Goal: Task Accomplishment & Management: Use online tool/utility

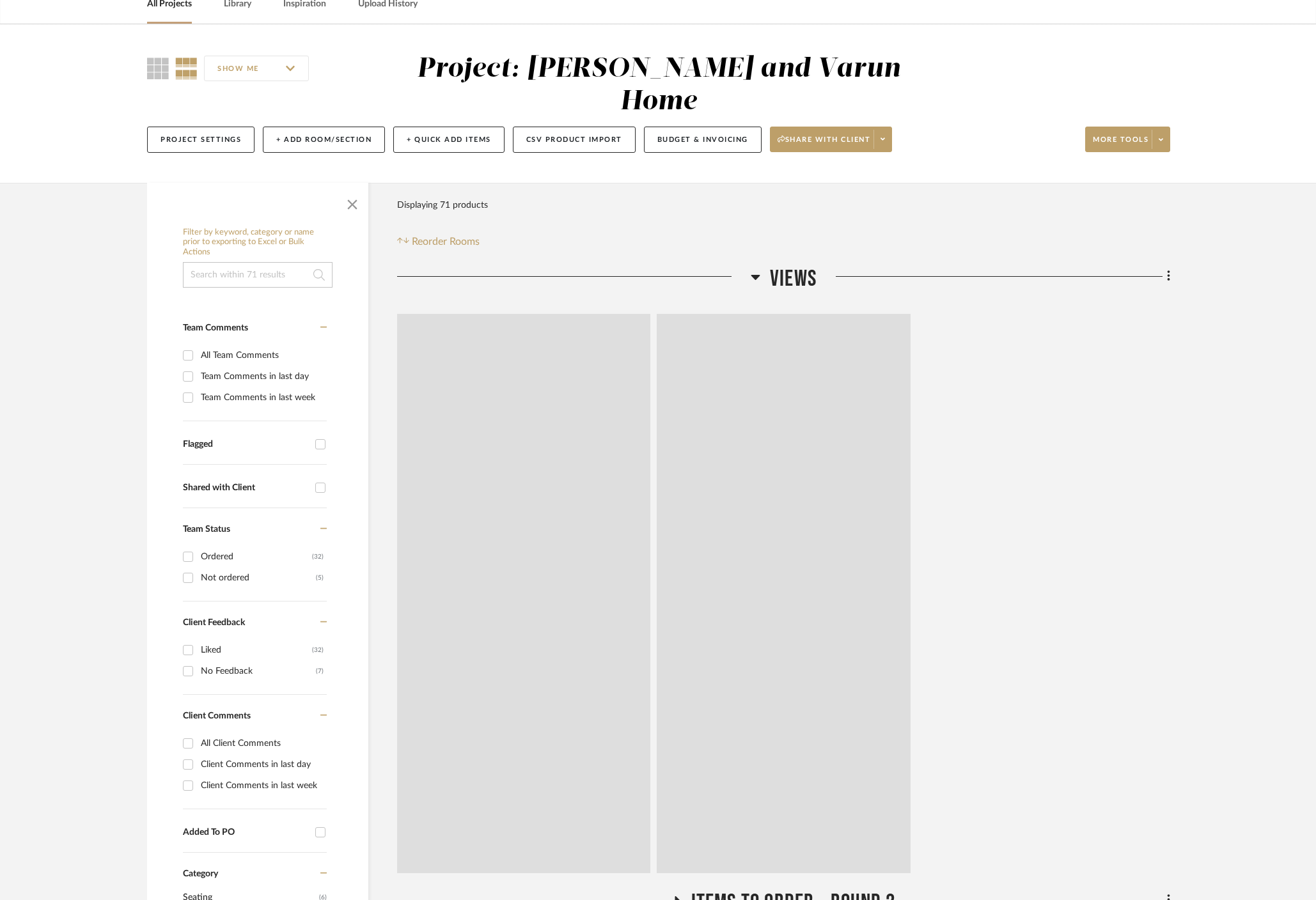
scroll to position [69, 0]
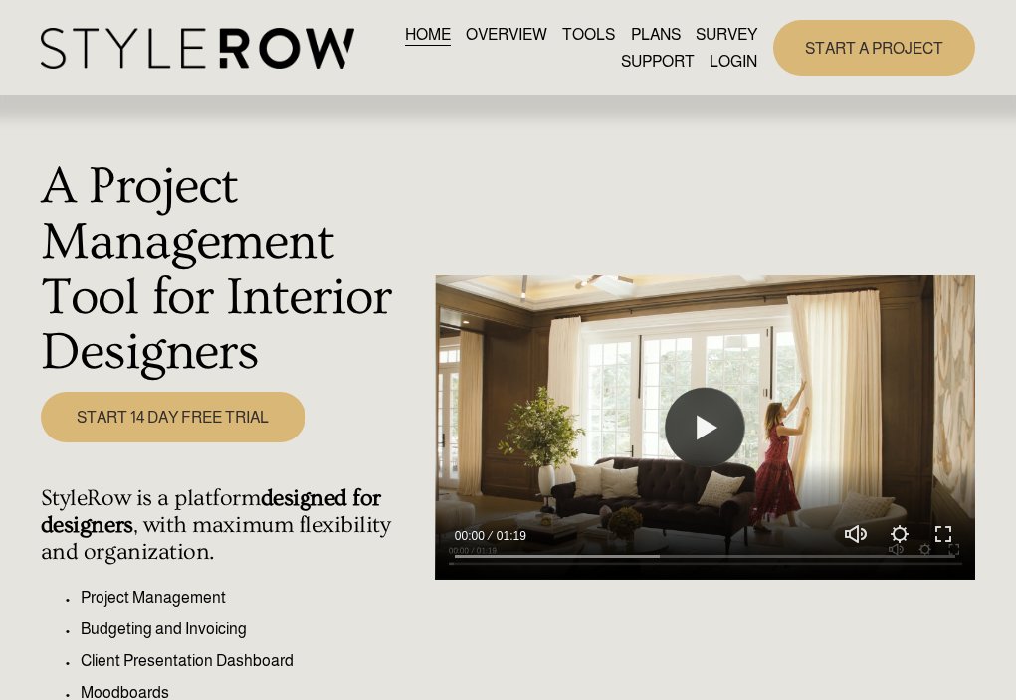
click at [742, 63] on link "LOGIN" at bounding box center [733, 61] width 48 height 27
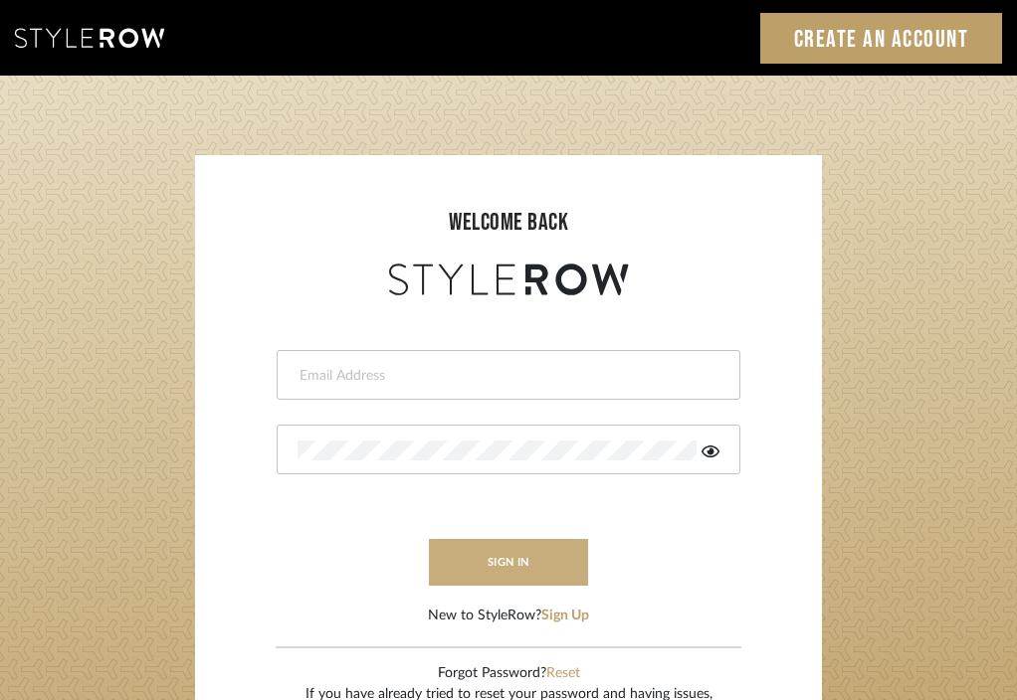
type input "divya.aok@gmail.com"
click at [477, 564] on button "sign in" at bounding box center [508, 562] width 159 height 47
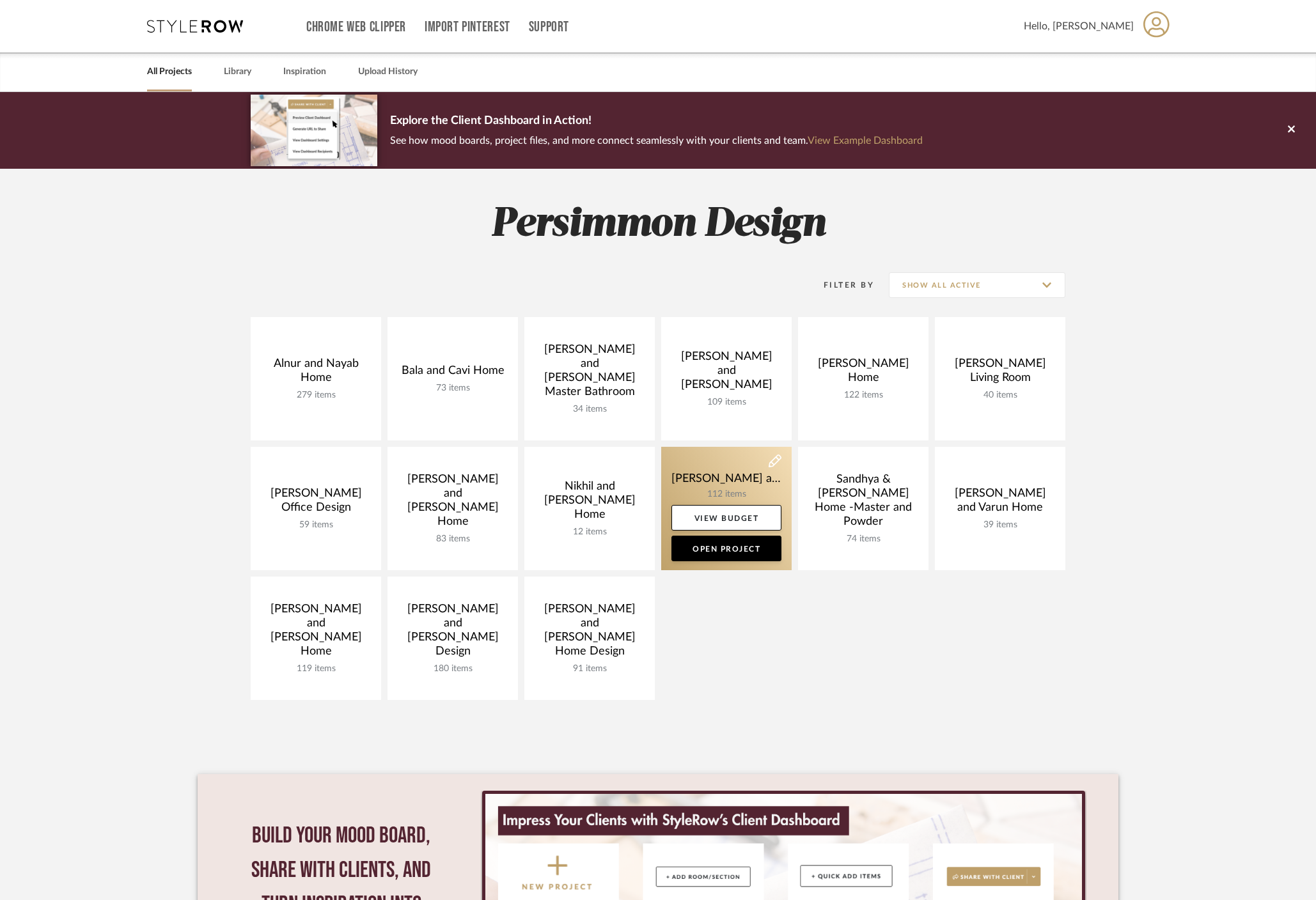
click at [689, 466] on link at bounding box center [726, 509] width 130 height 123
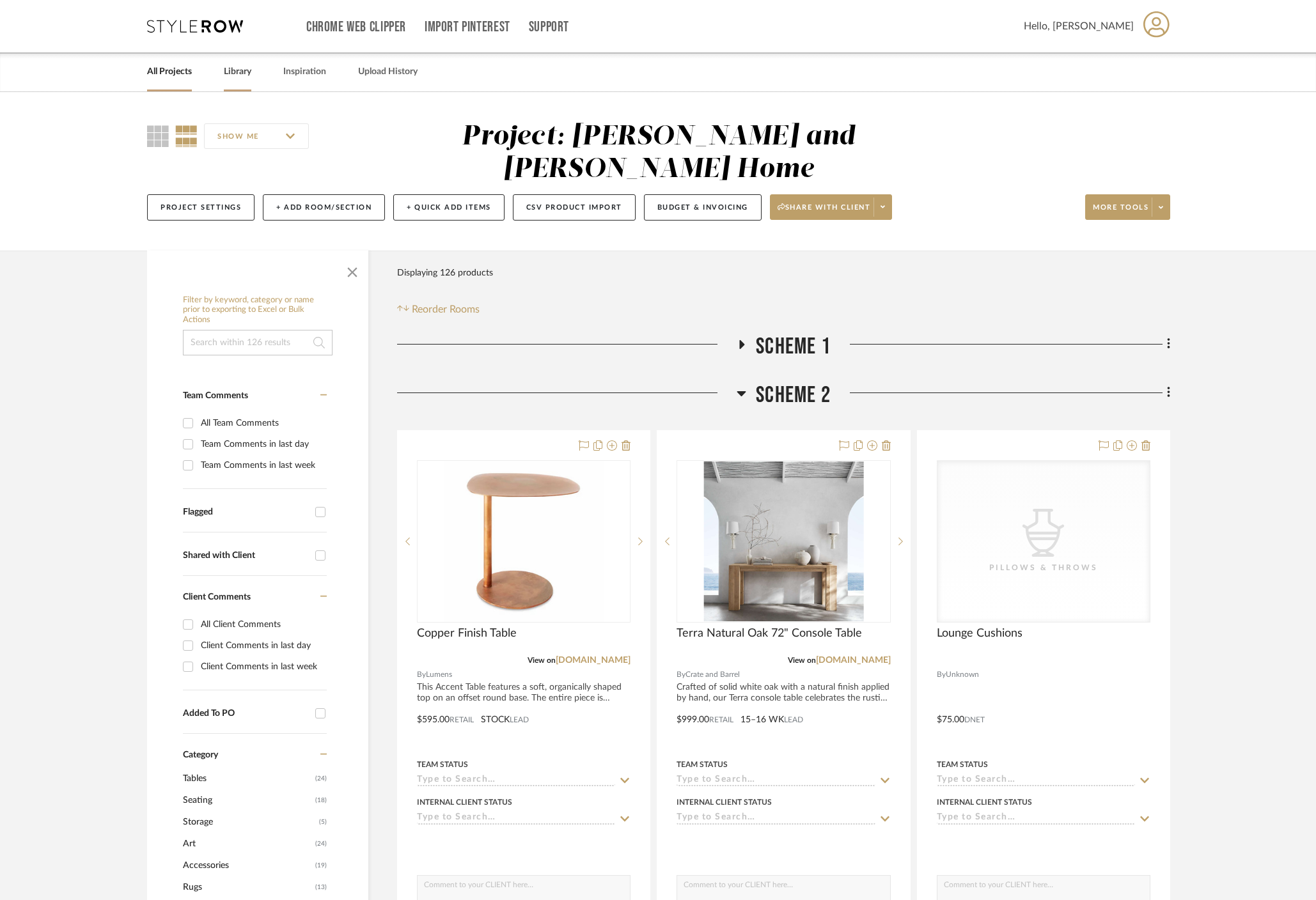
click at [239, 71] on link "Library" at bounding box center [237, 72] width 28 height 17
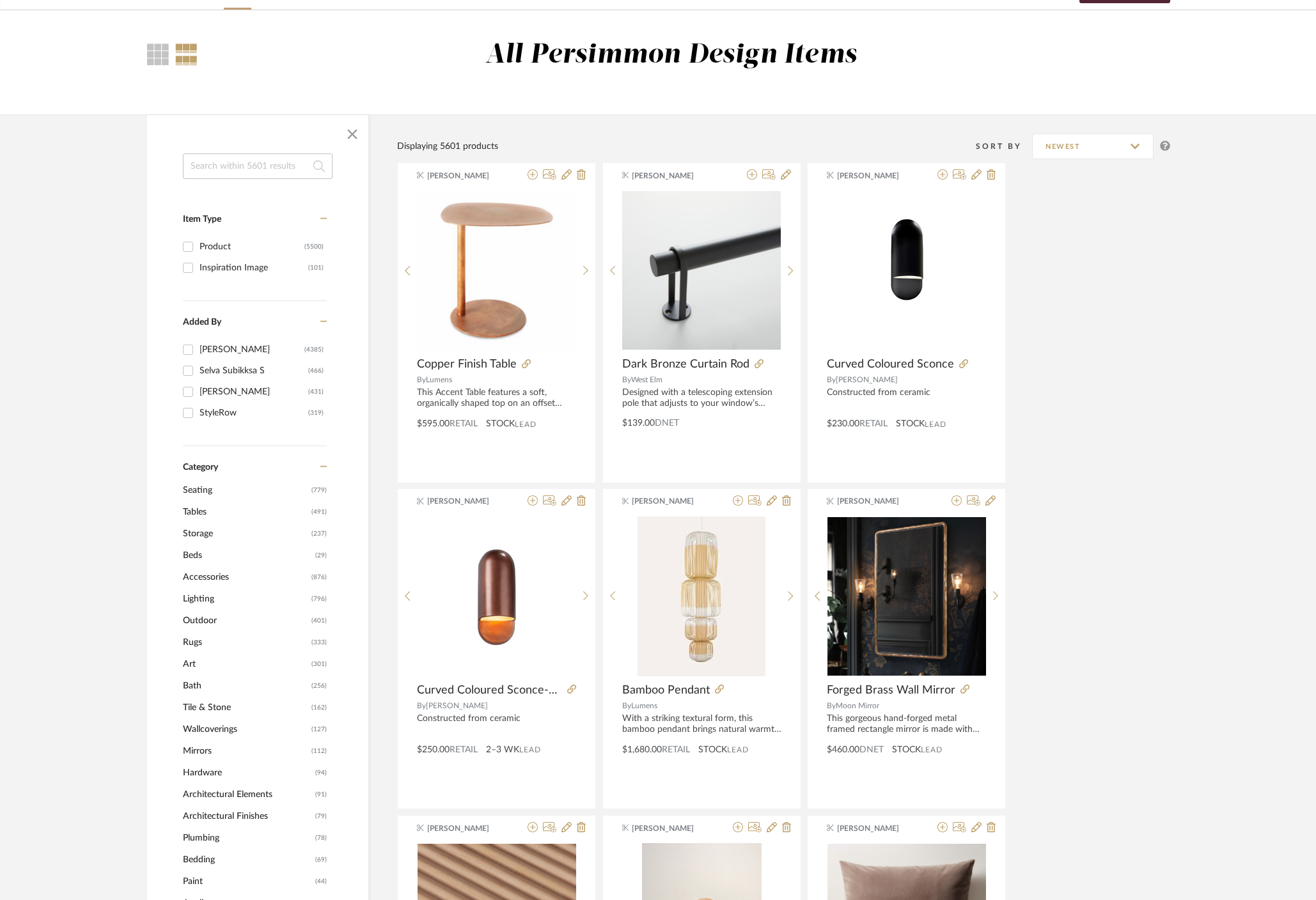
scroll to position [91, 0]
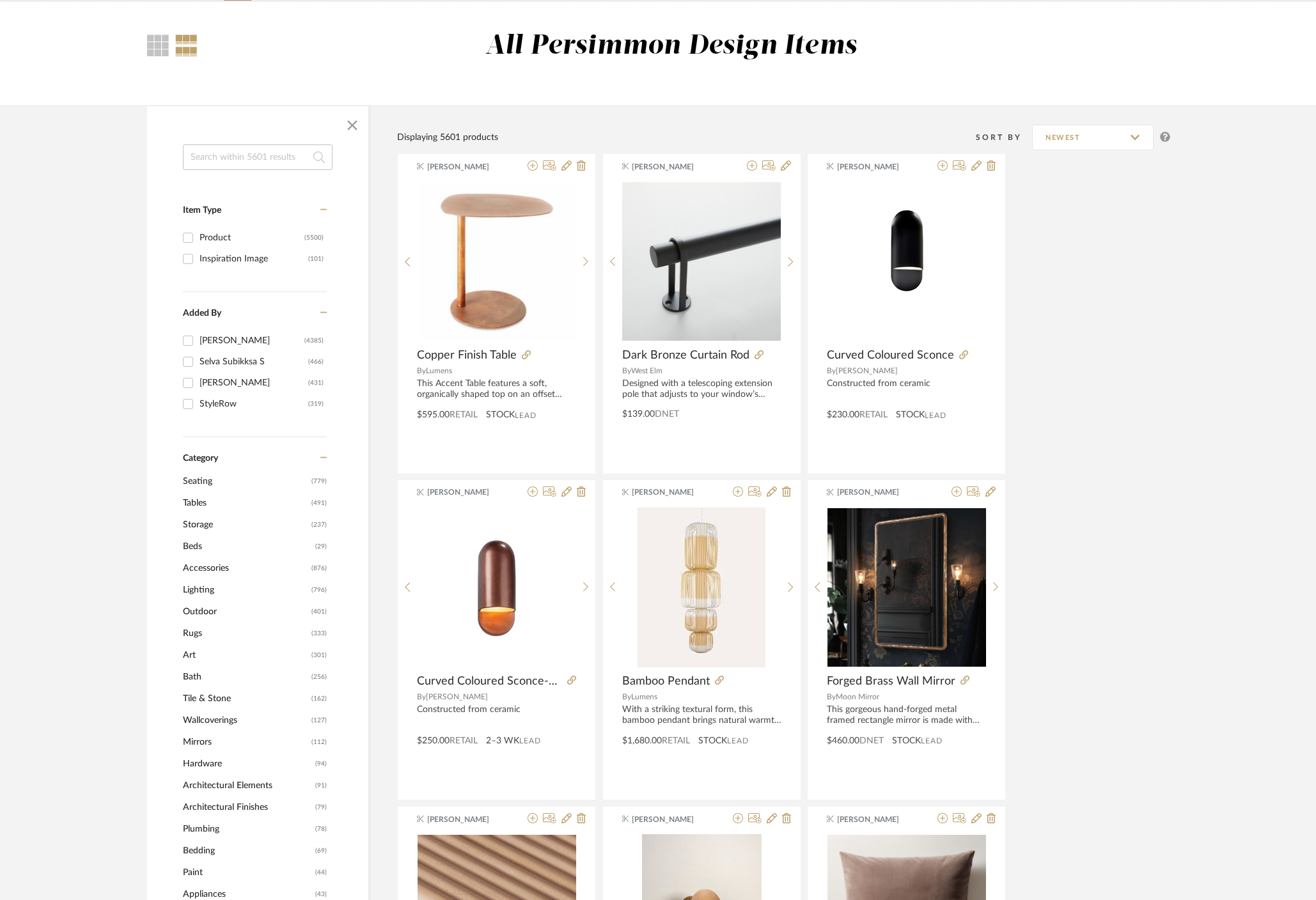
click at [203, 572] on span "Accessories" at bounding box center [245, 569] width 125 height 22
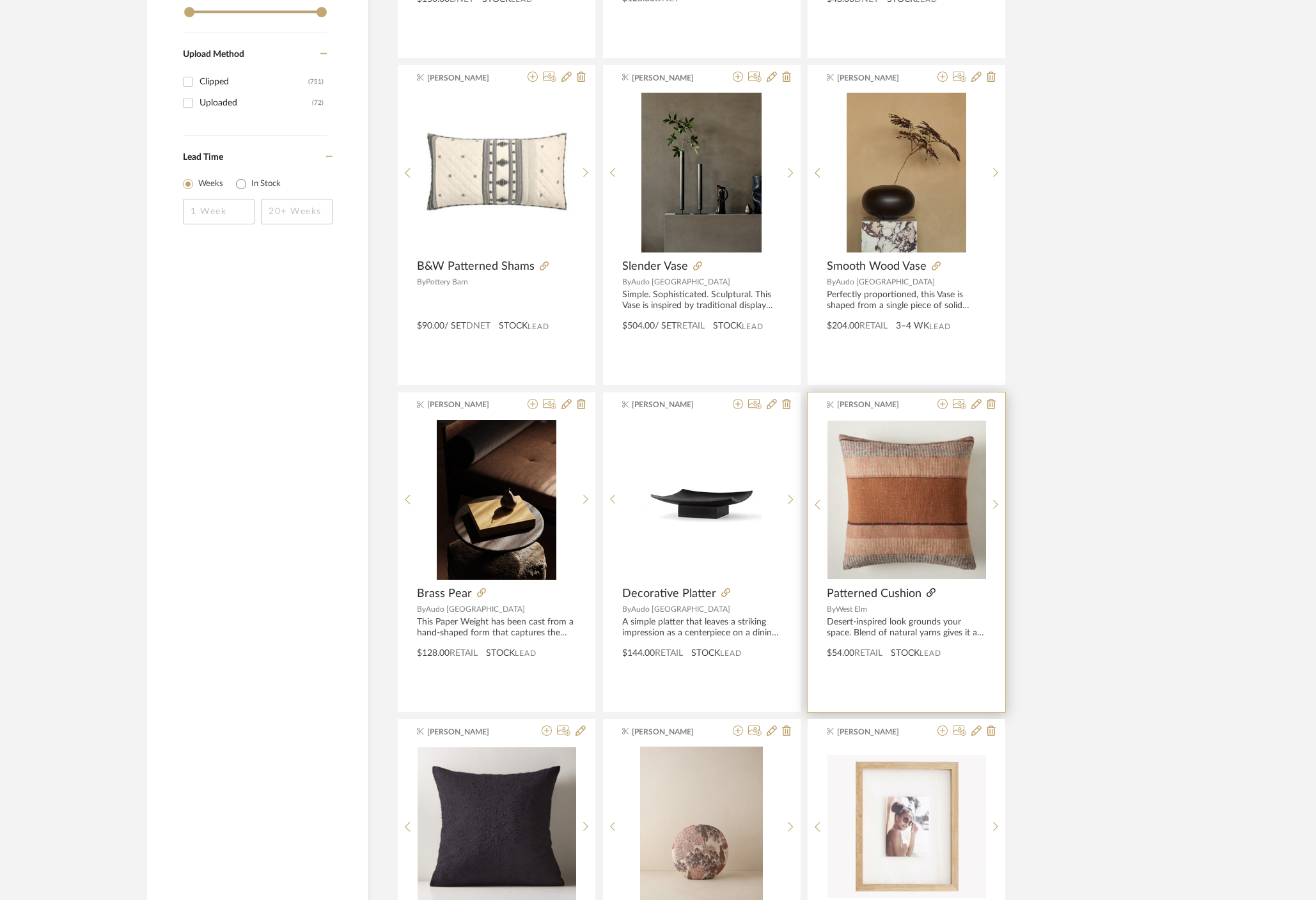
scroll to position [2266, 0]
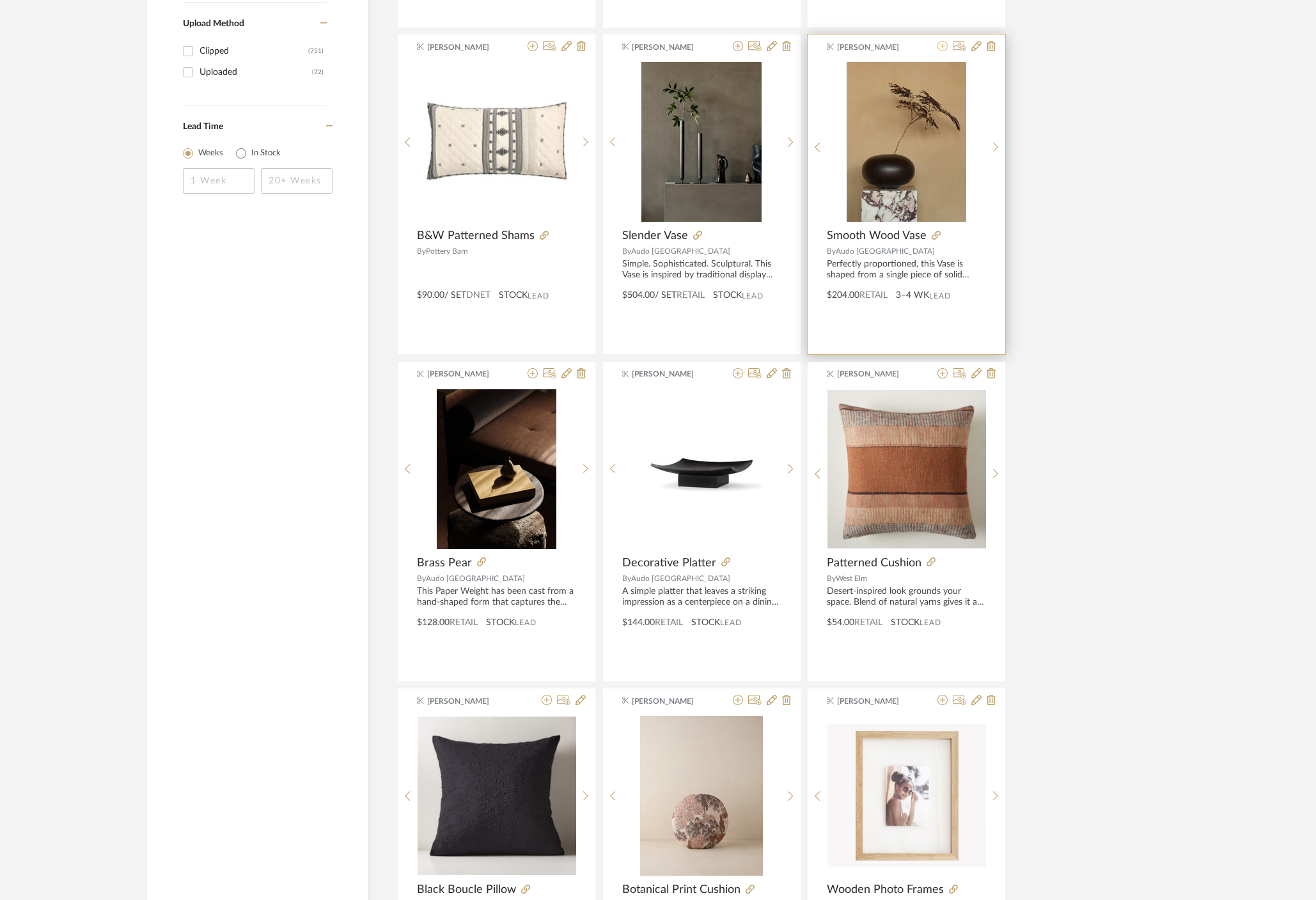
click at [944, 48] on icon at bounding box center [943, 46] width 10 height 10
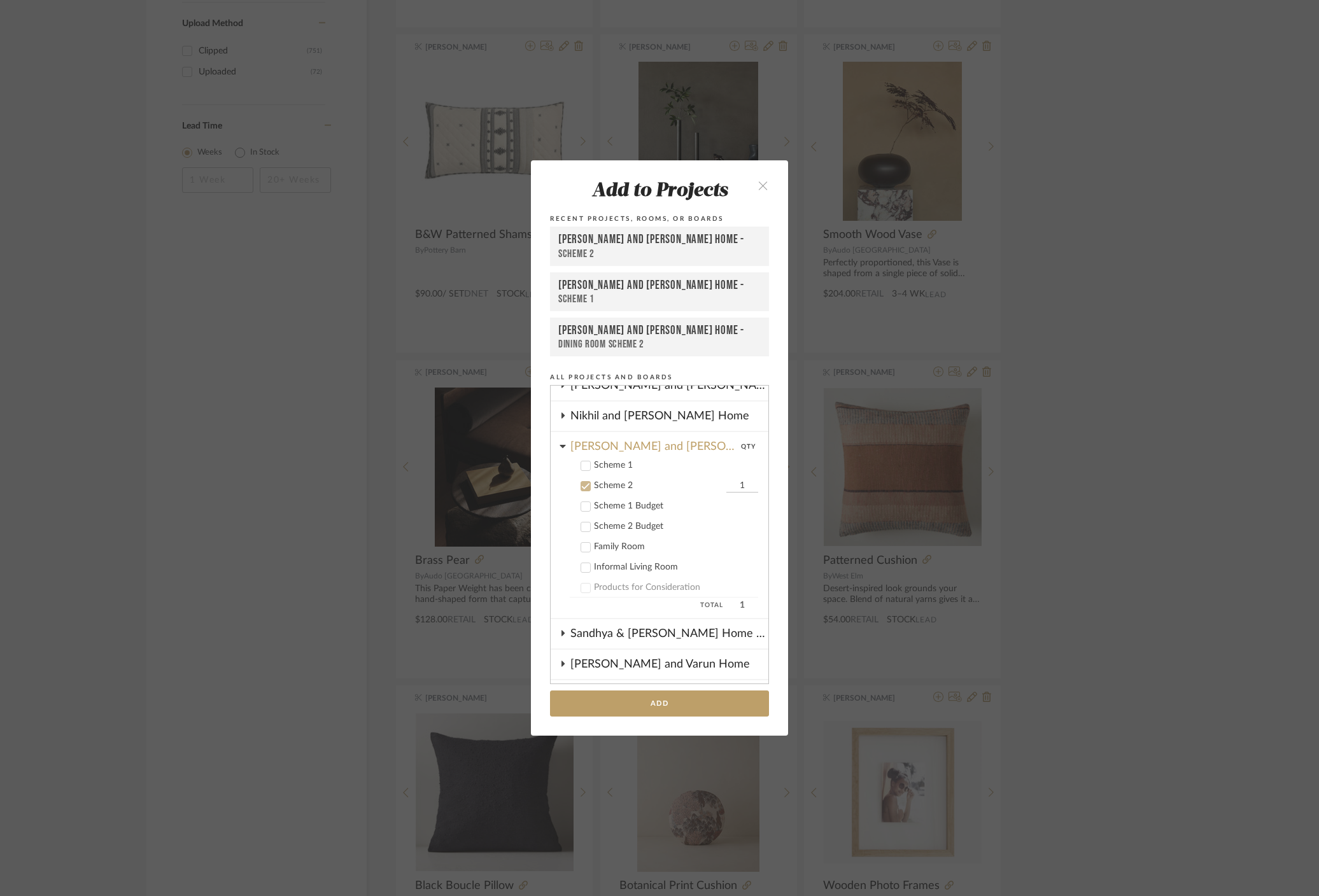
scroll to position [255, 0]
click at [581, 467] on icon at bounding box center [585, 468] width 9 height 9
click at [583, 491] on icon at bounding box center [585, 489] width 9 height 9
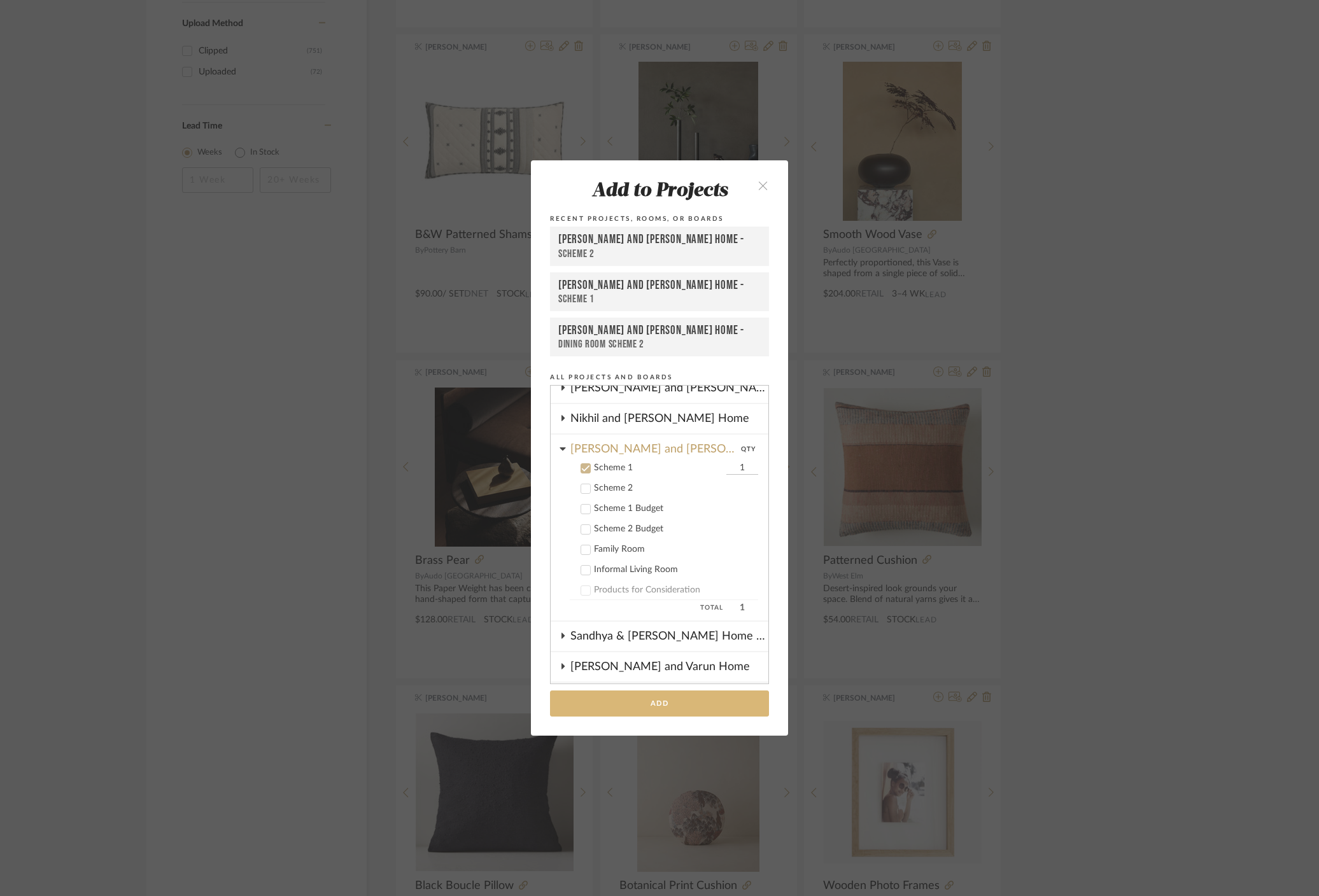
click at [638, 708] on button "Add" at bounding box center [660, 703] width 219 height 26
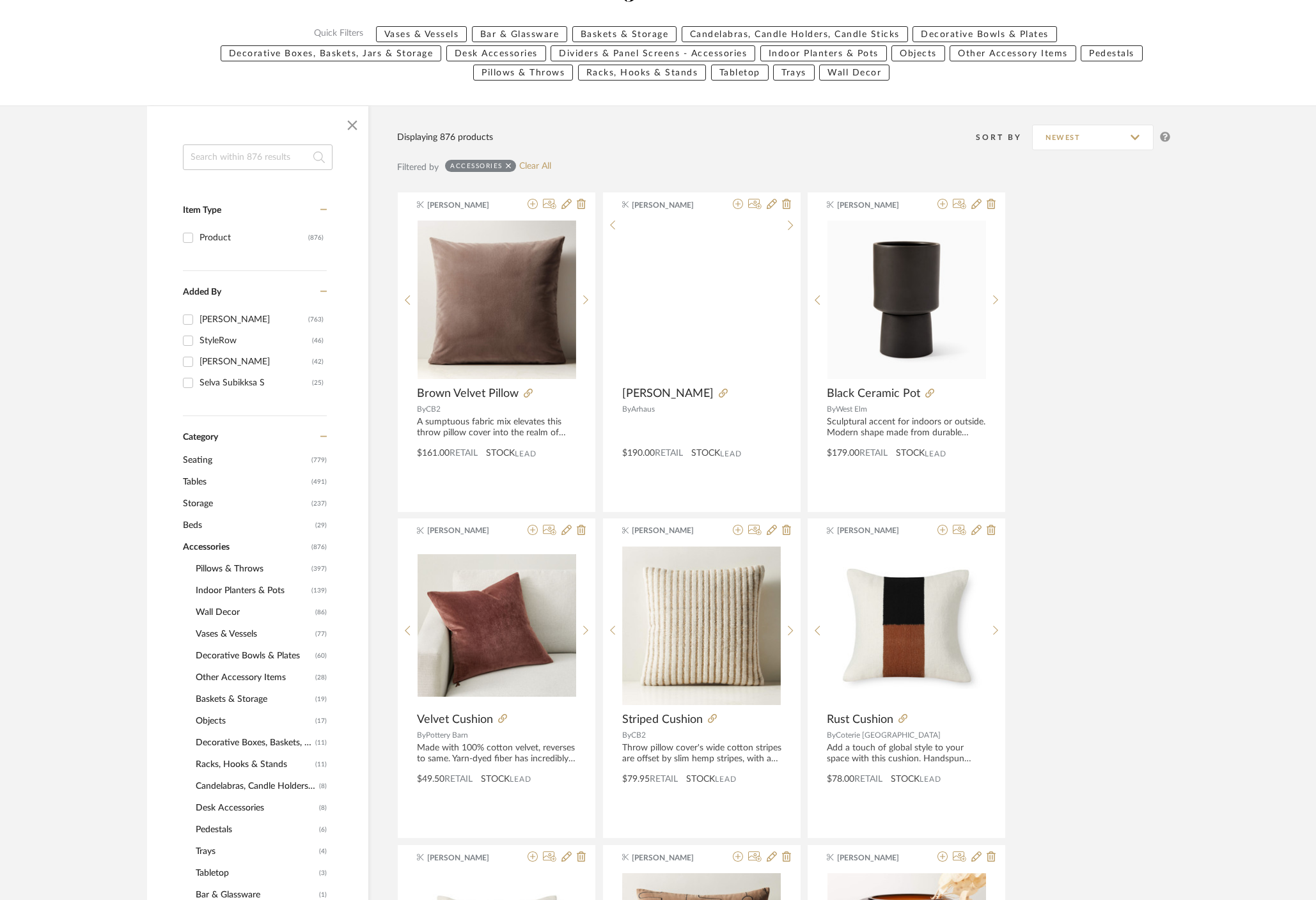
scroll to position [147, 0]
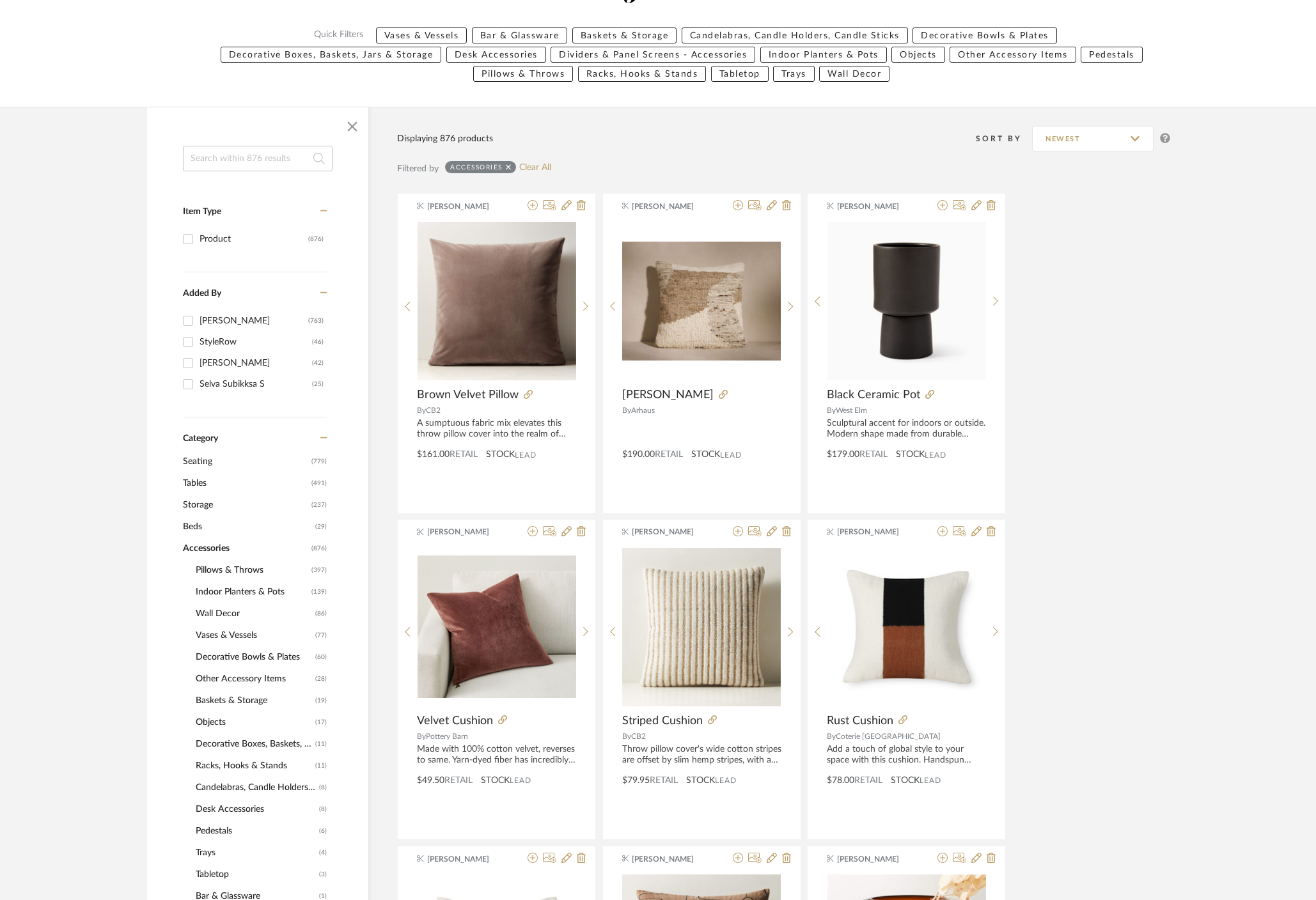
click at [241, 658] on span "Decorative Bowls & Plates" at bounding box center [253, 657] width 116 height 22
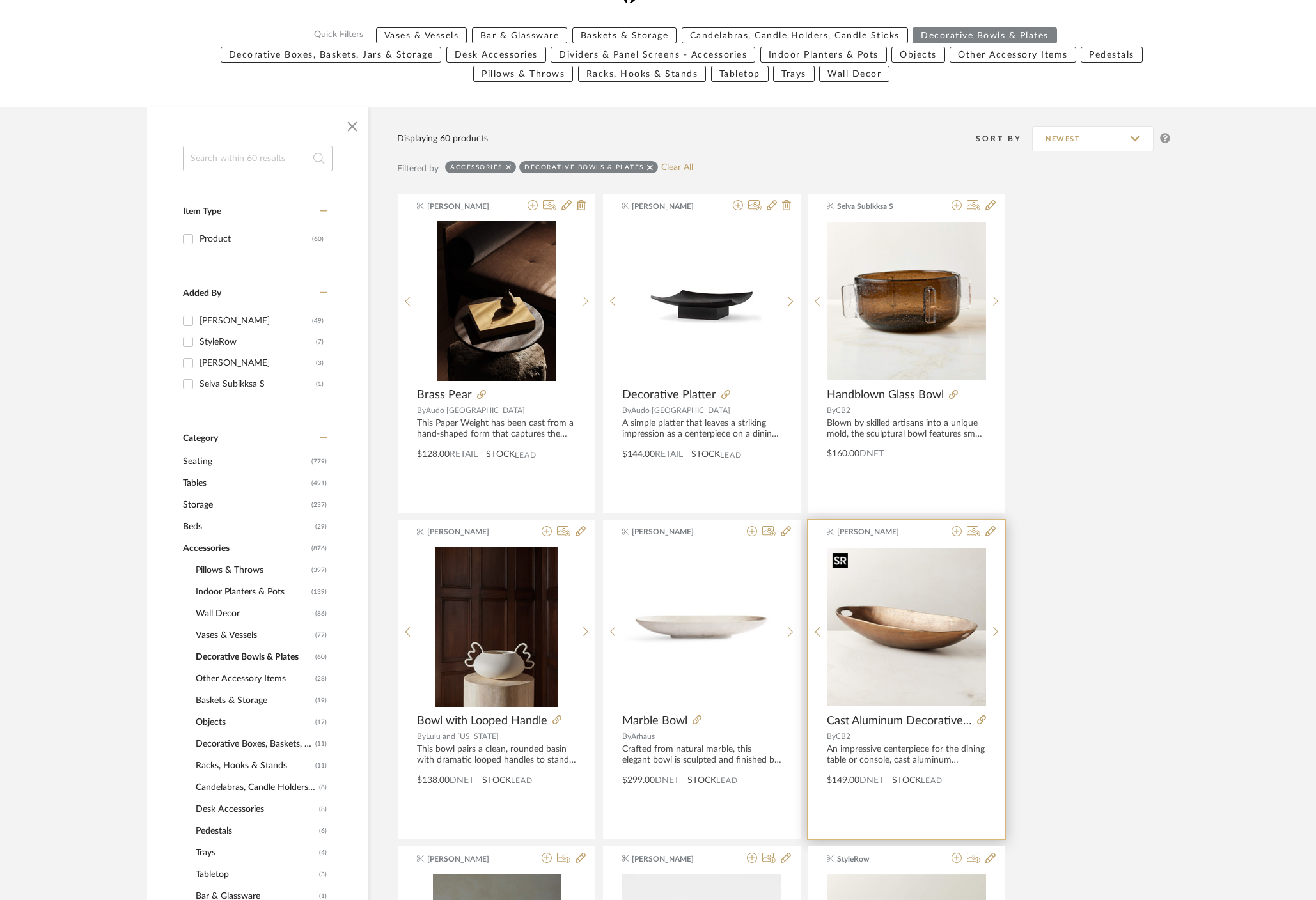
scroll to position [299, 0]
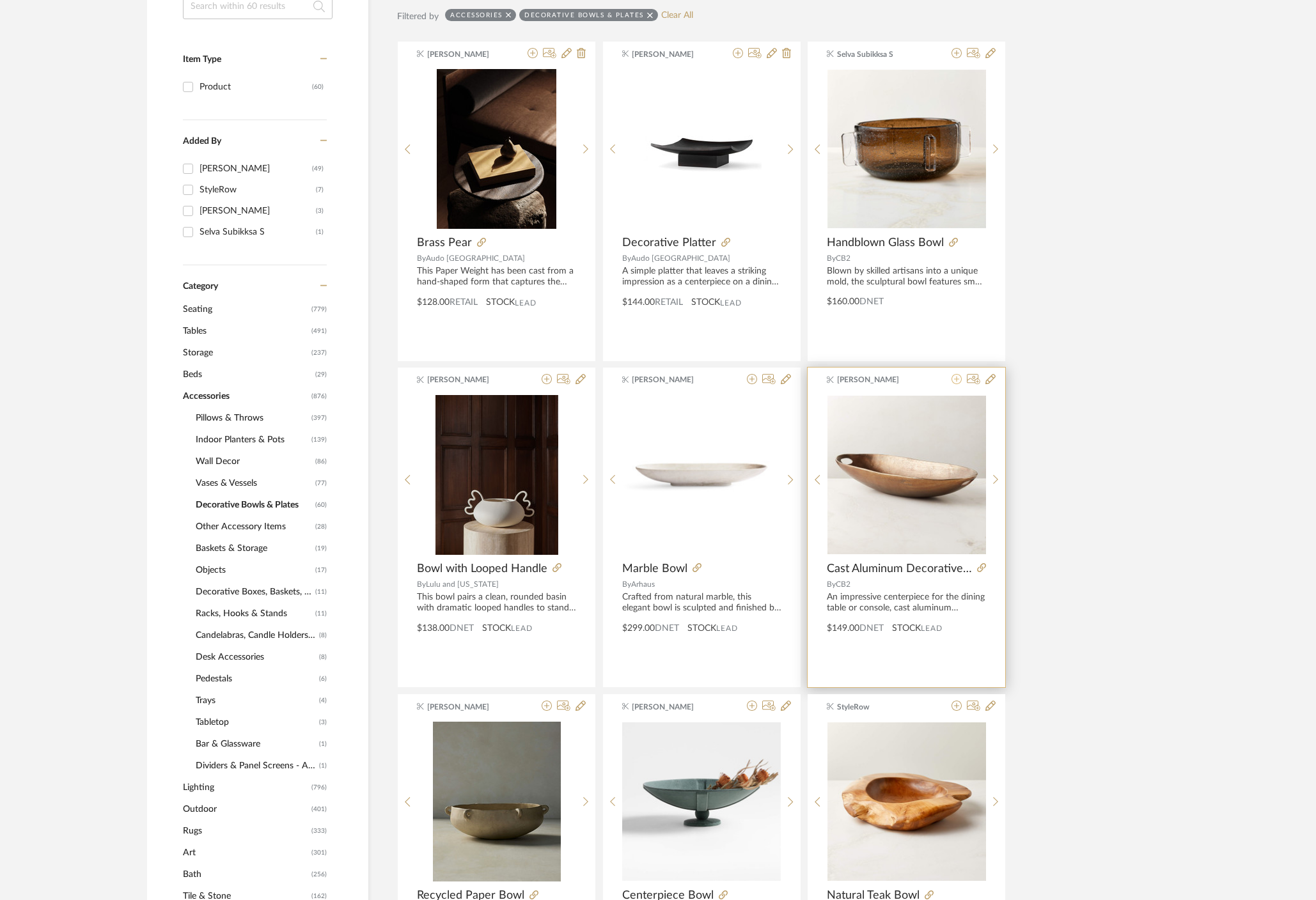
click at [958, 378] on icon at bounding box center [957, 379] width 10 height 10
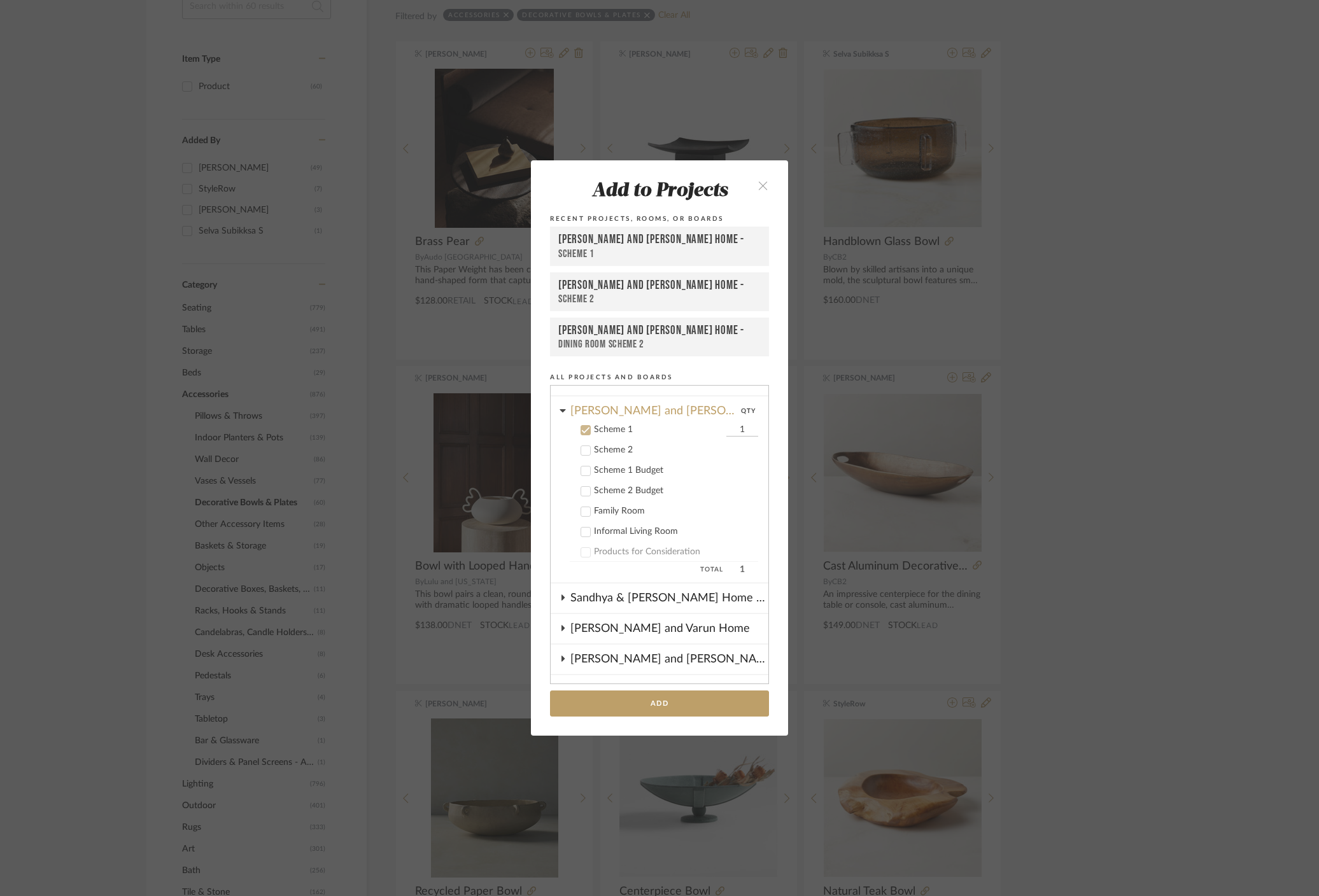
scroll to position [276, 0]
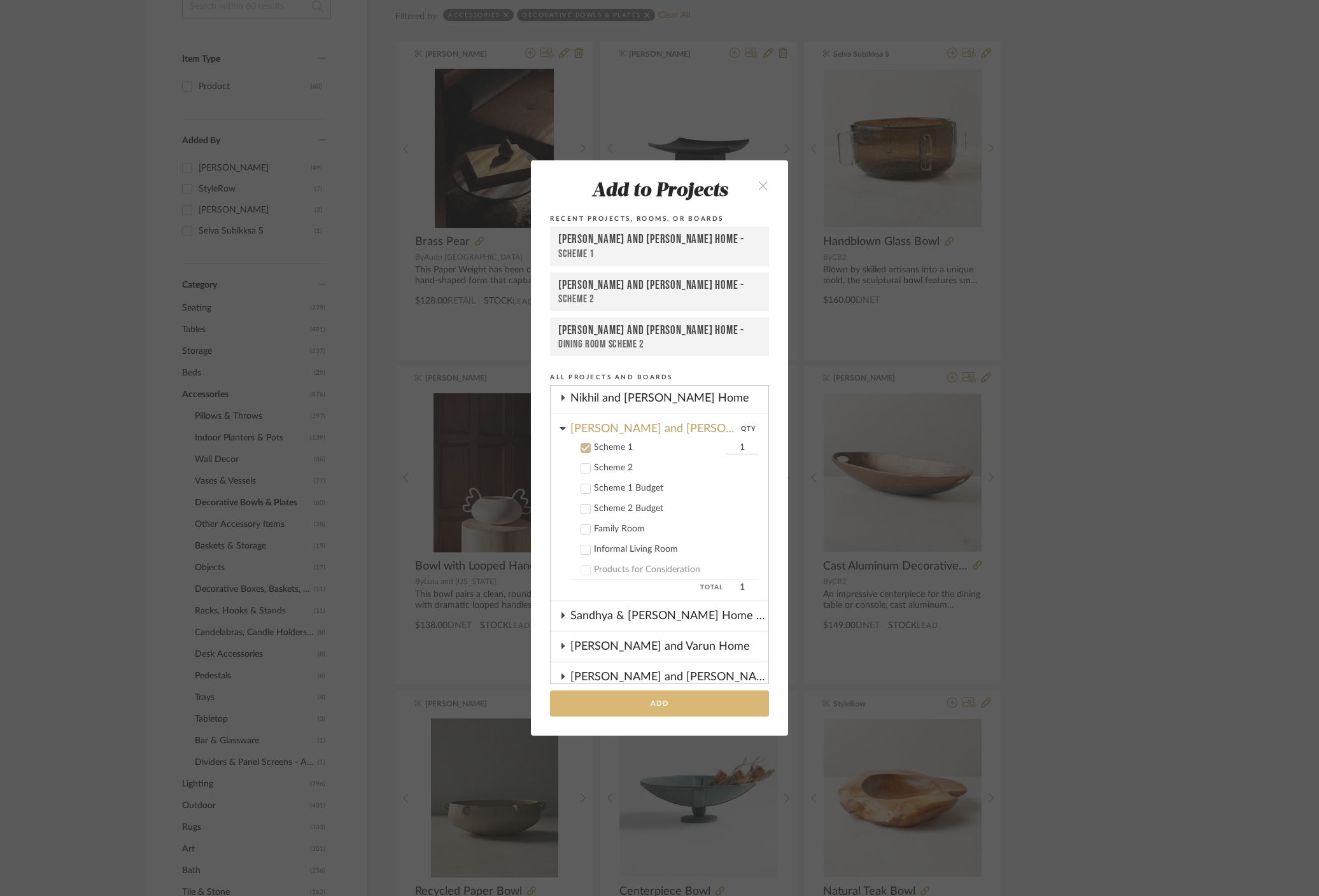
click at [650, 700] on button "Add" at bounding box center [660, 703] width 219 height 26
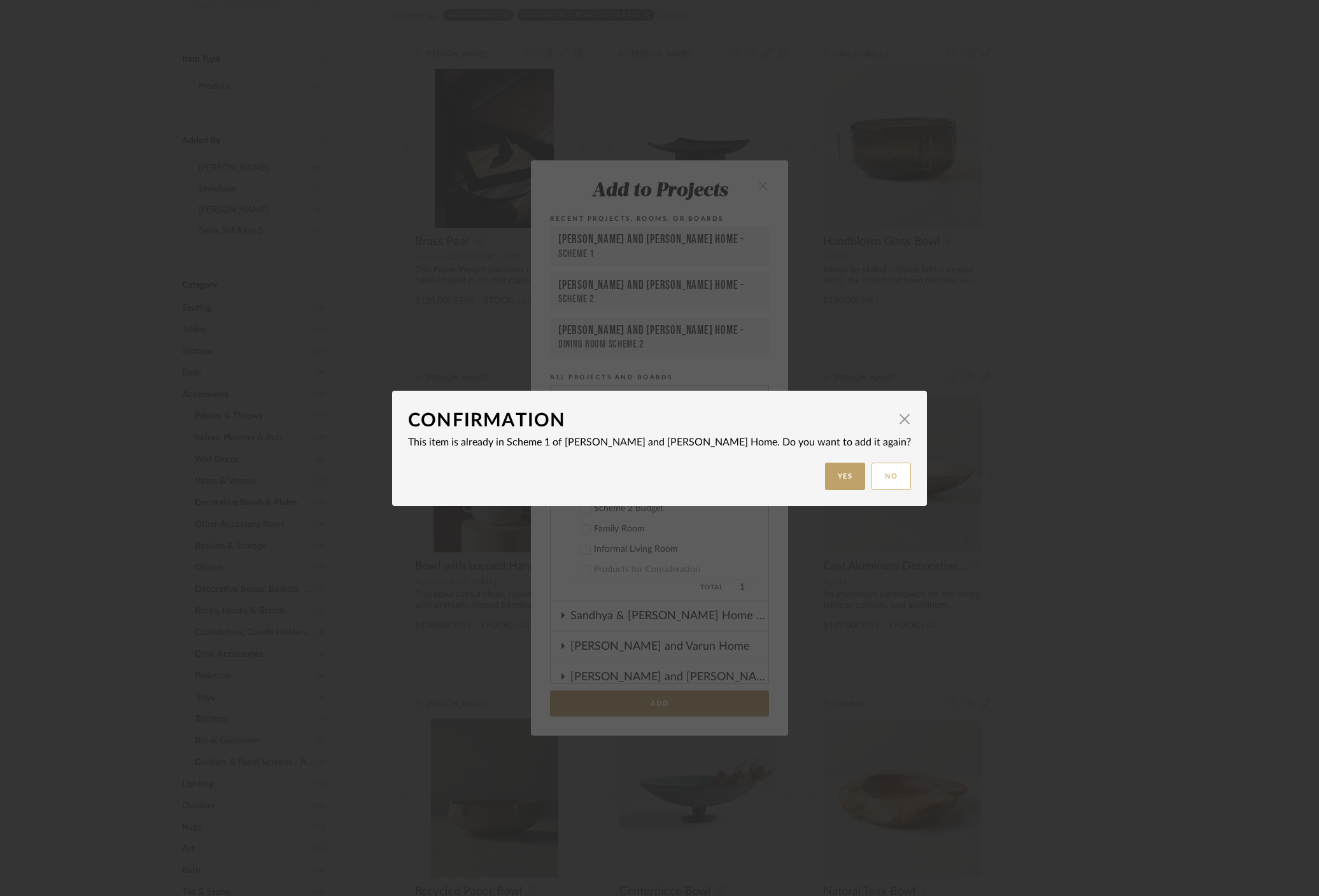
click at [871, 476] on button "No" at bounding box center [891, 476] width 40 height 28
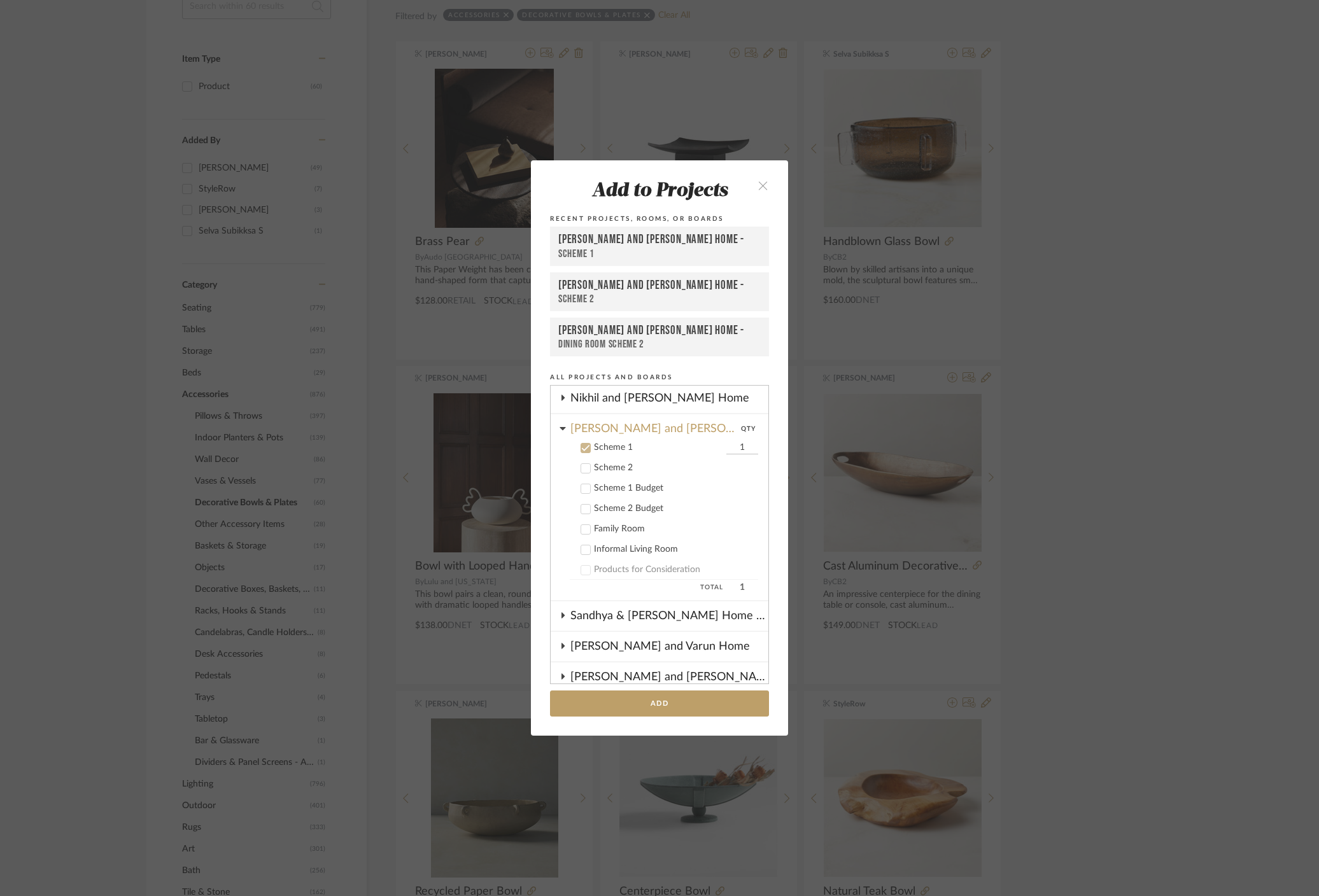
click at [762, 186] on icon "close" at bounding box center [762, 185] width 11 height 11
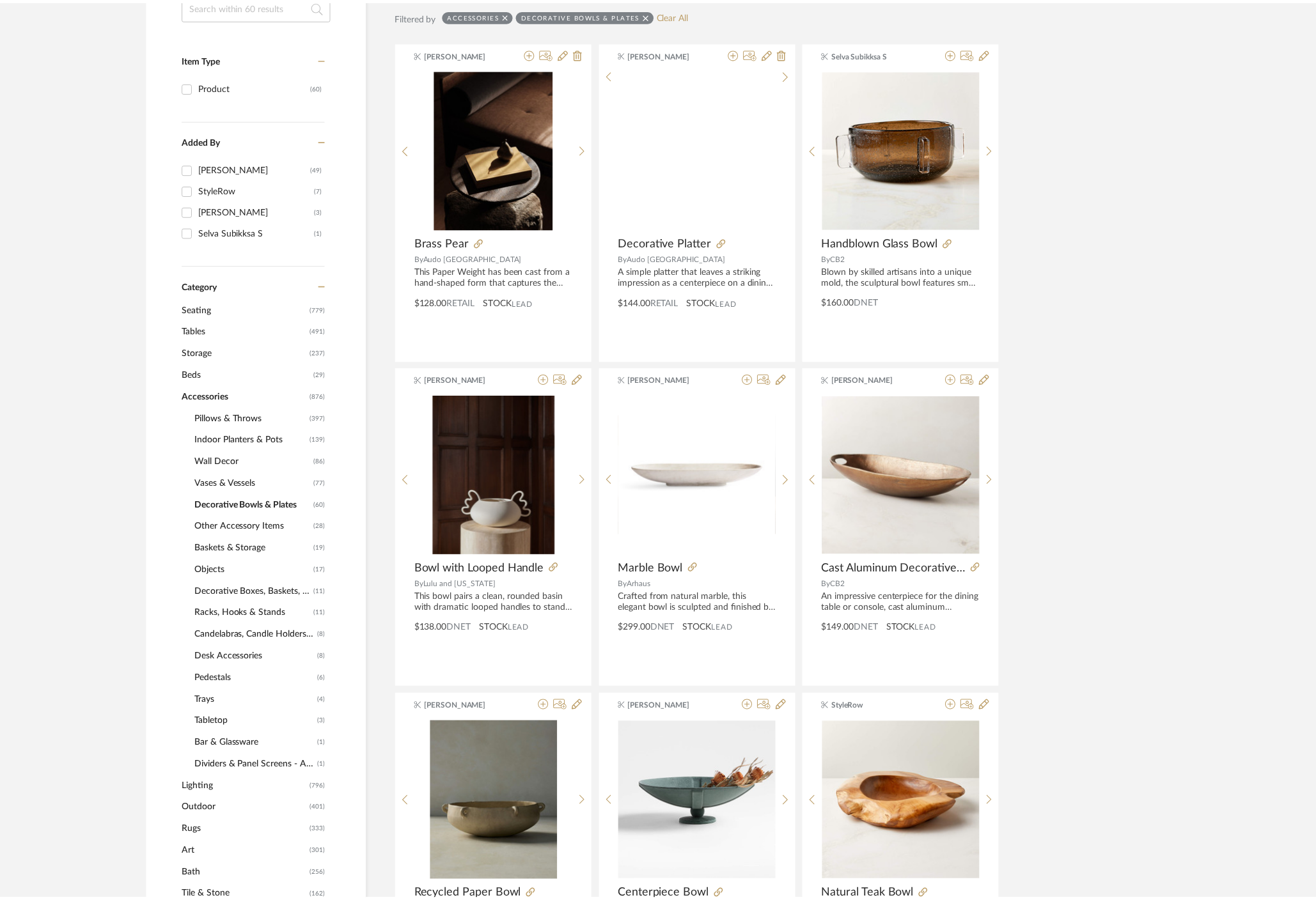
scroll to position [299, 0]
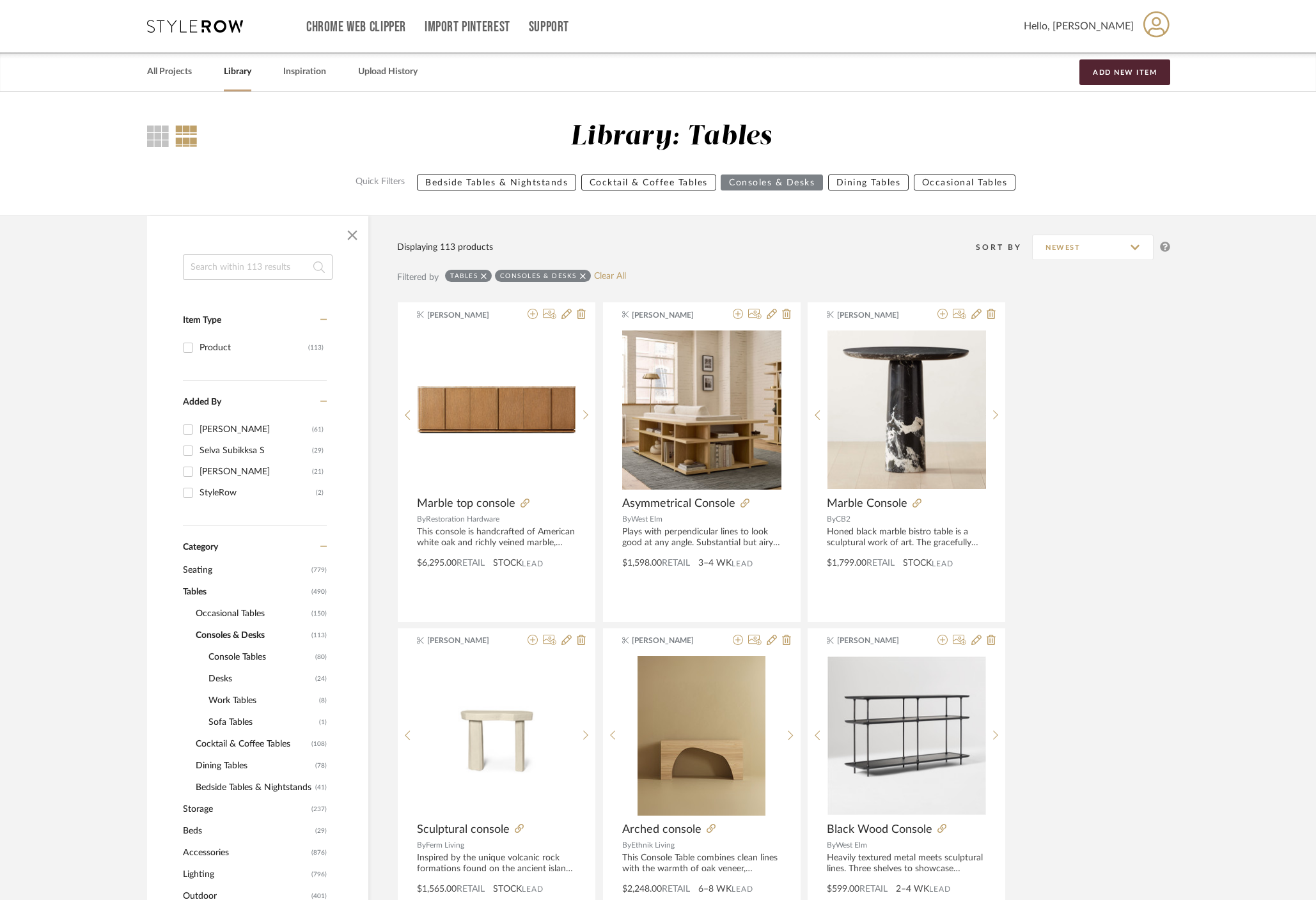
click at [438, 67] on div "All Projects Library Inspiration Upload History Add New Item" at bounding box center [658, 72] width 1060 height 39
click at [255, 263] on input at bounding box center [258, 267] width 150 height 26
type input "bulb"
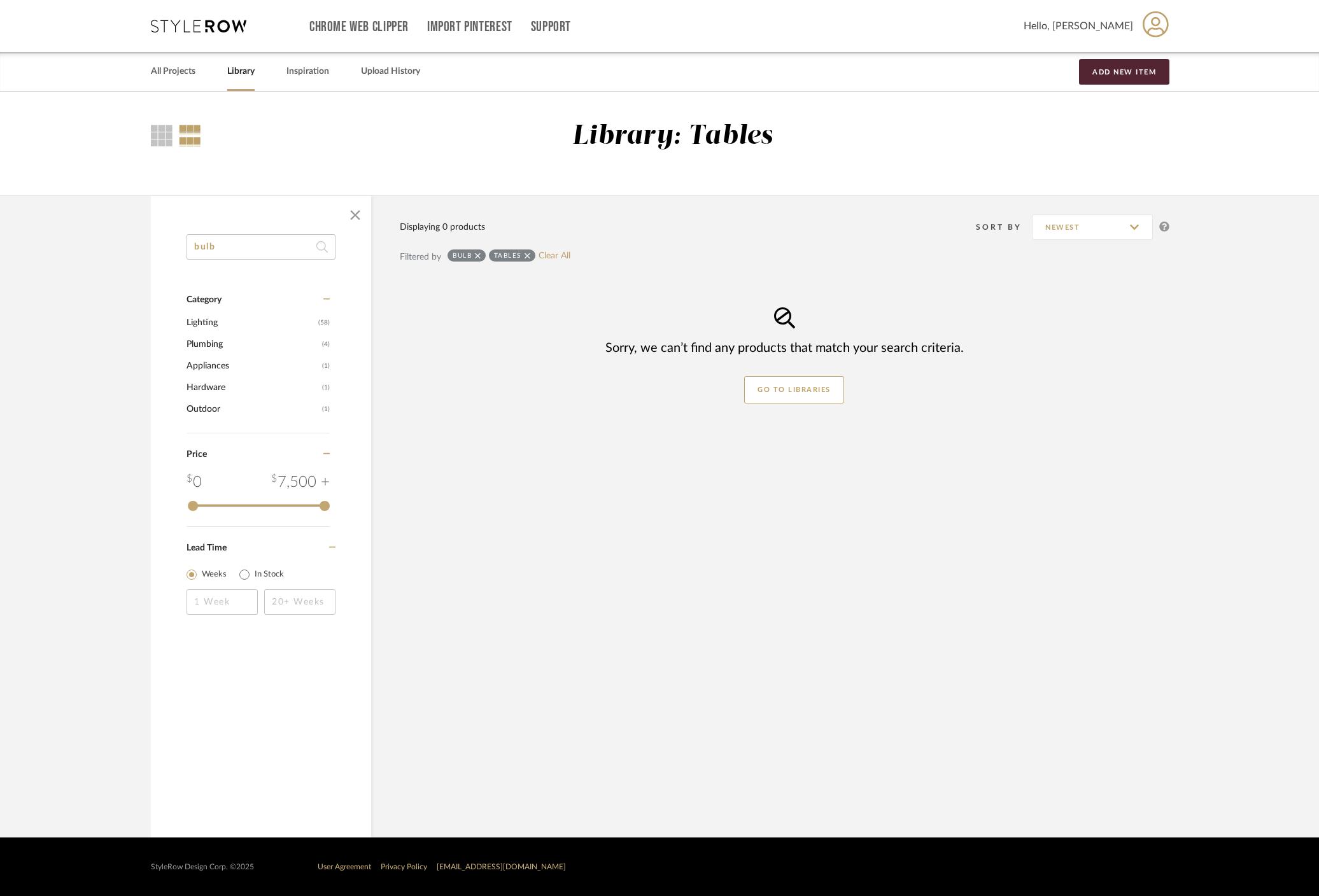
click at [530, 255] on icon at bounding box center [527, 256] width 6 height 9
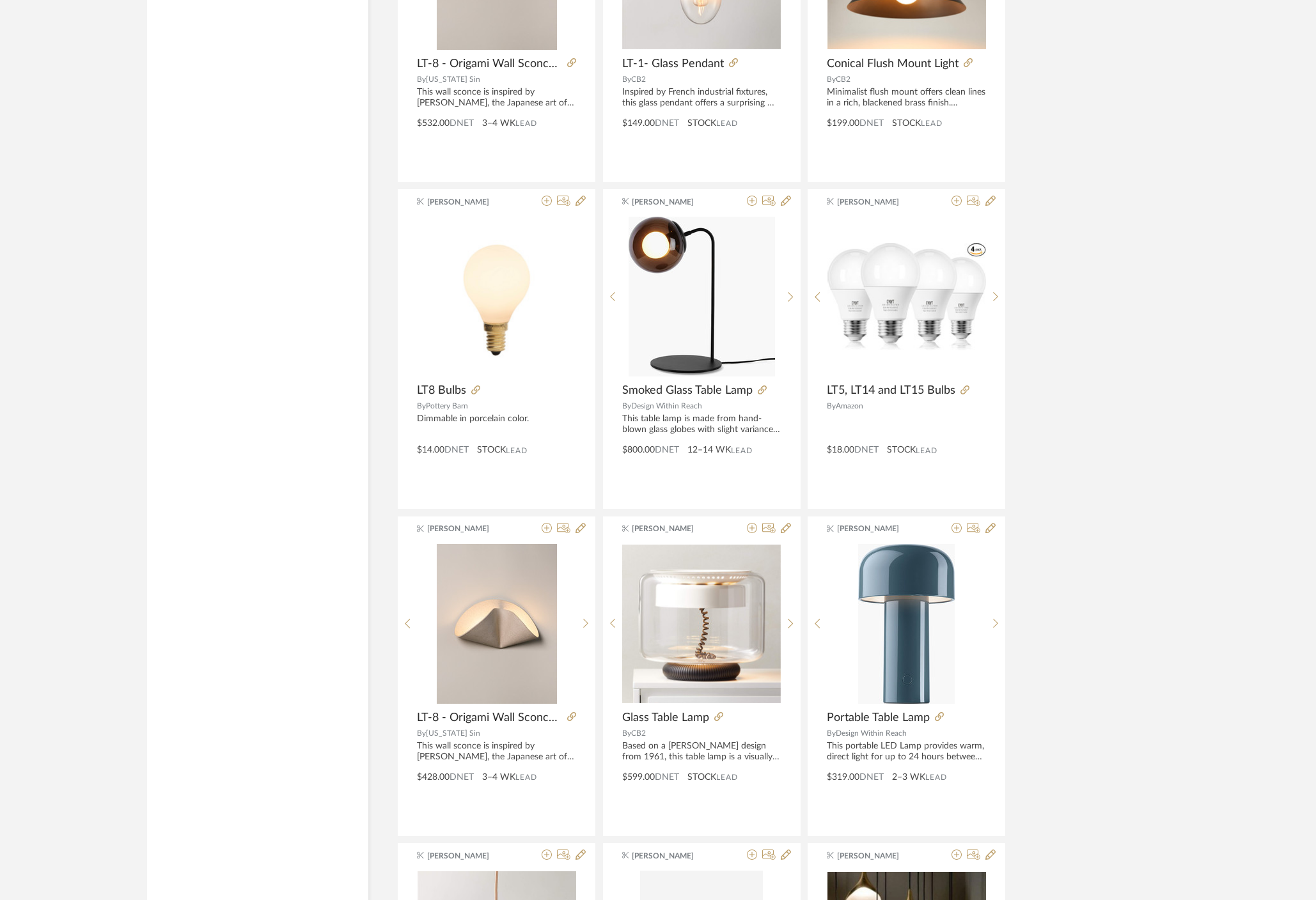
scroll to position [2057, 0]
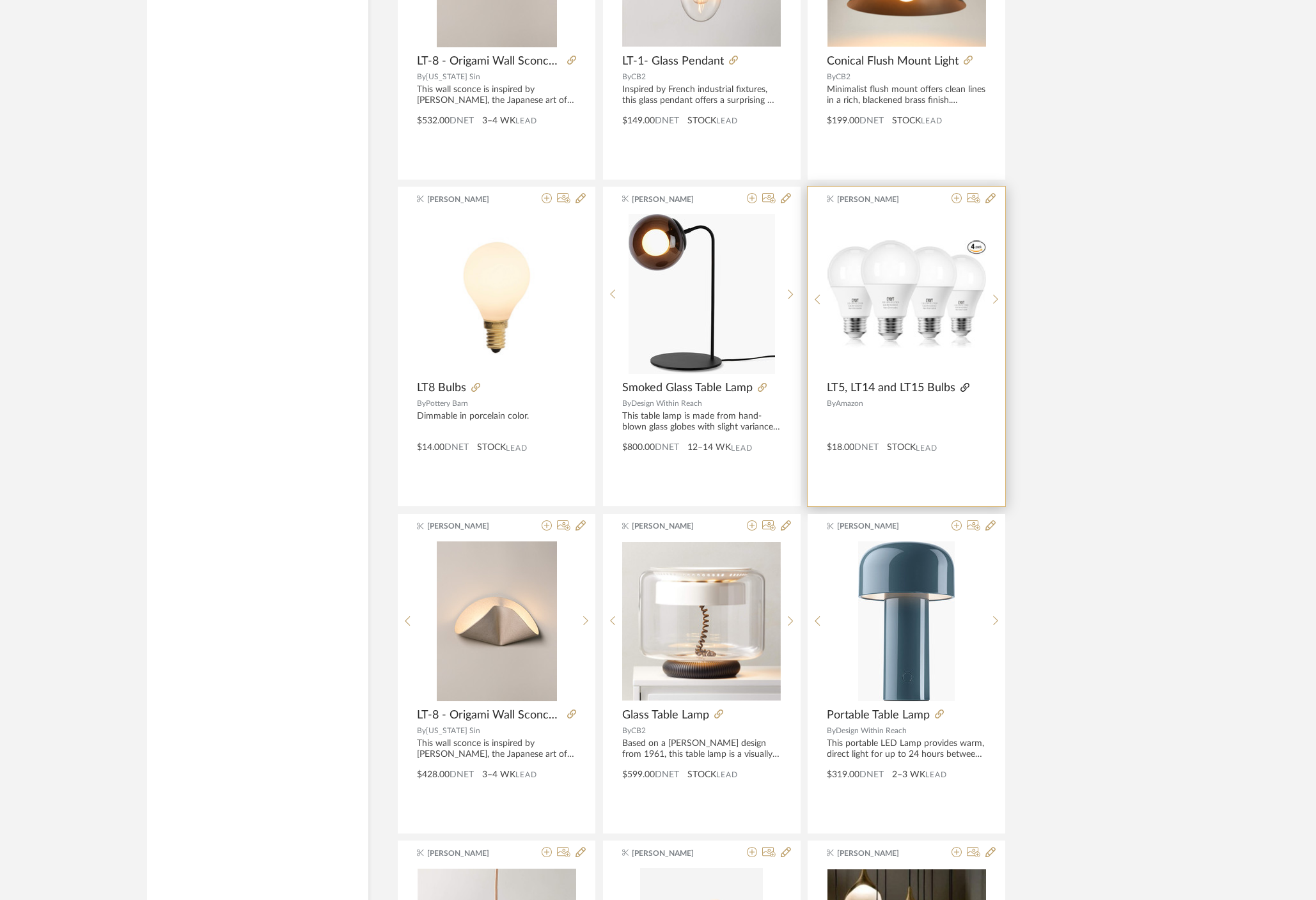
click at [968, 386] on icon at bounding box center [965, 387] width 9 height 9
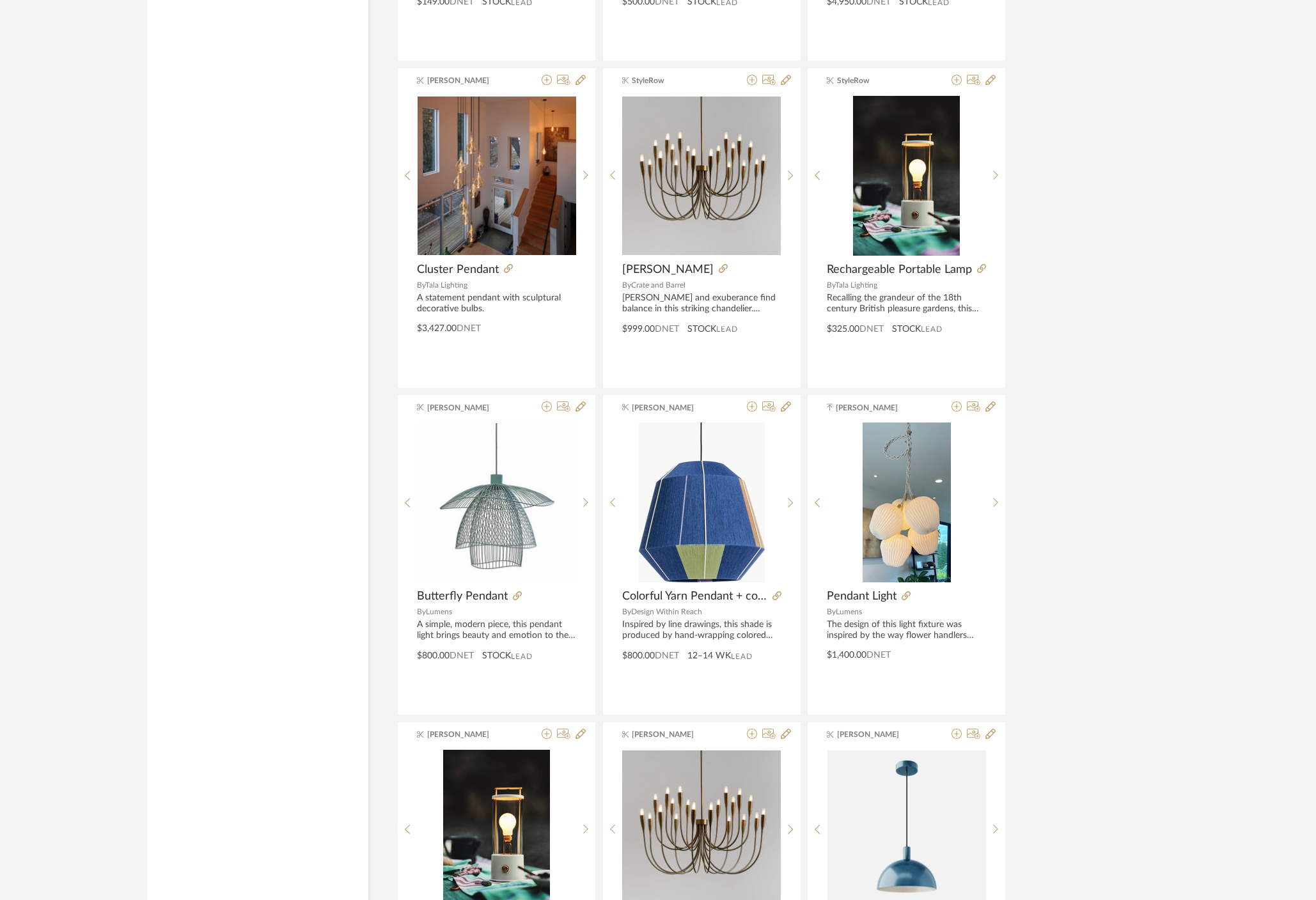
scroll to position [3434, 0]
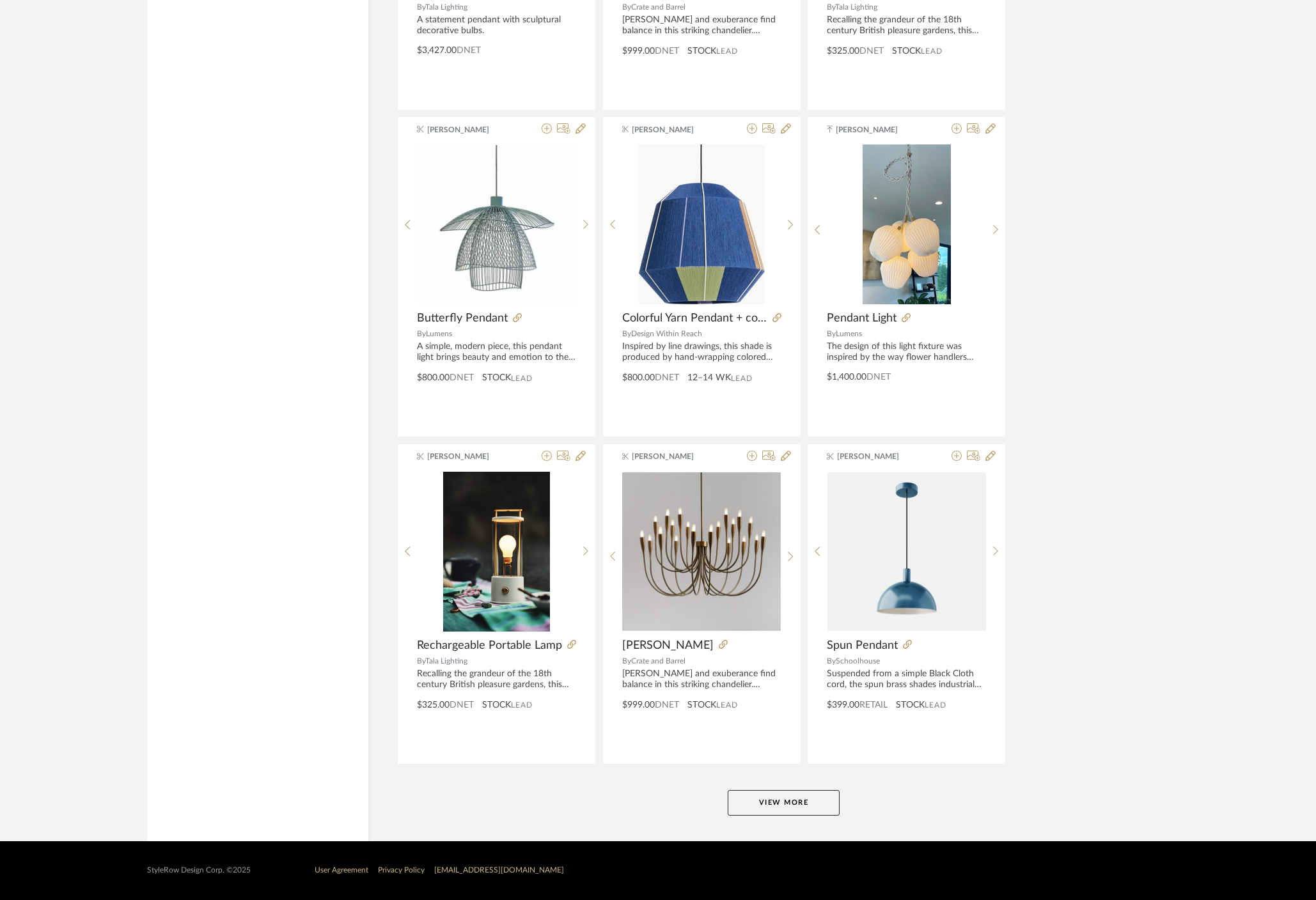
click at [794, 800] on button "View More" at bounding box center [783, 803] width 112 height 26
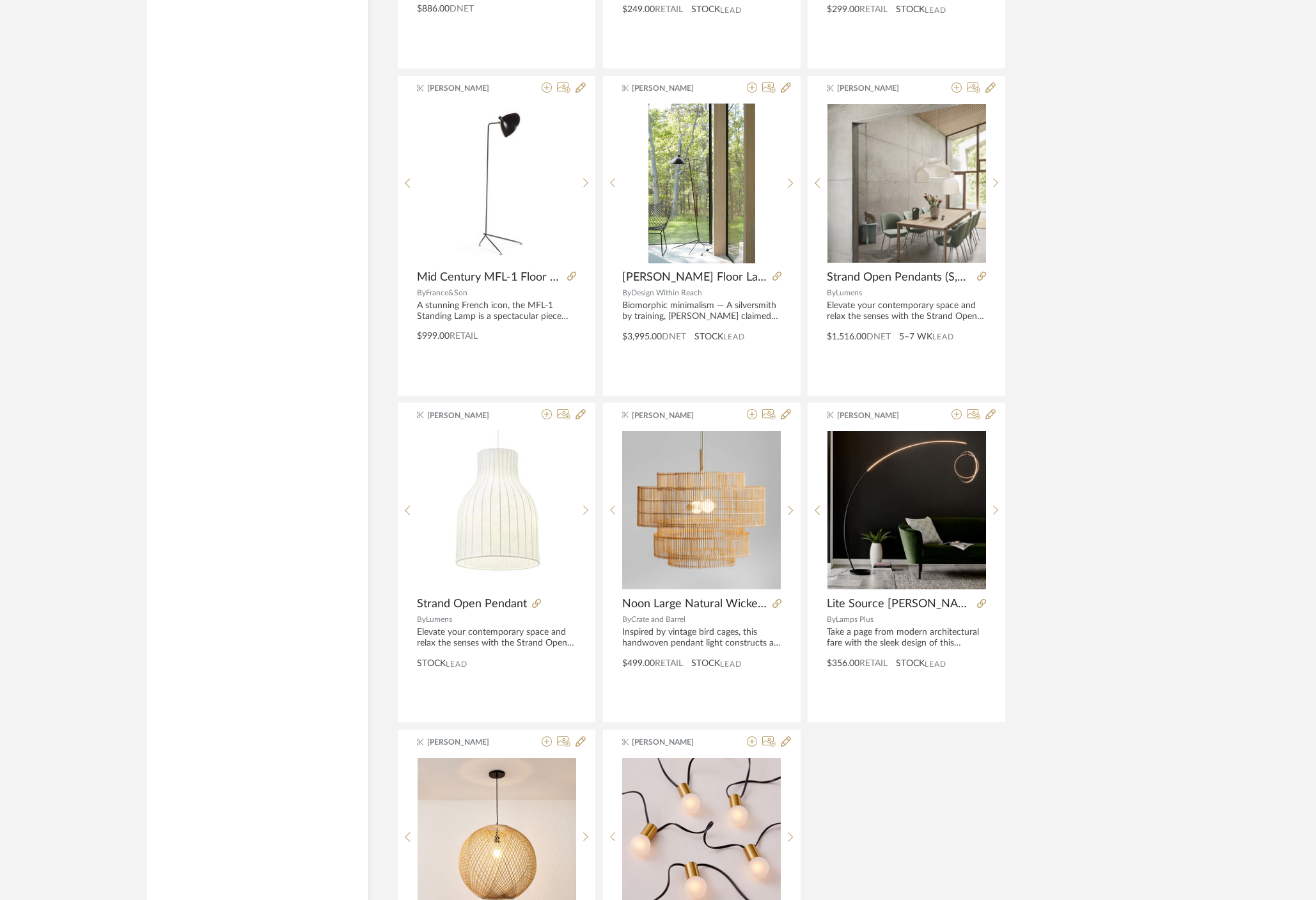
scroll to position [6653, 0]
